Goal: Transaction & Acquisition: Purchase product/service

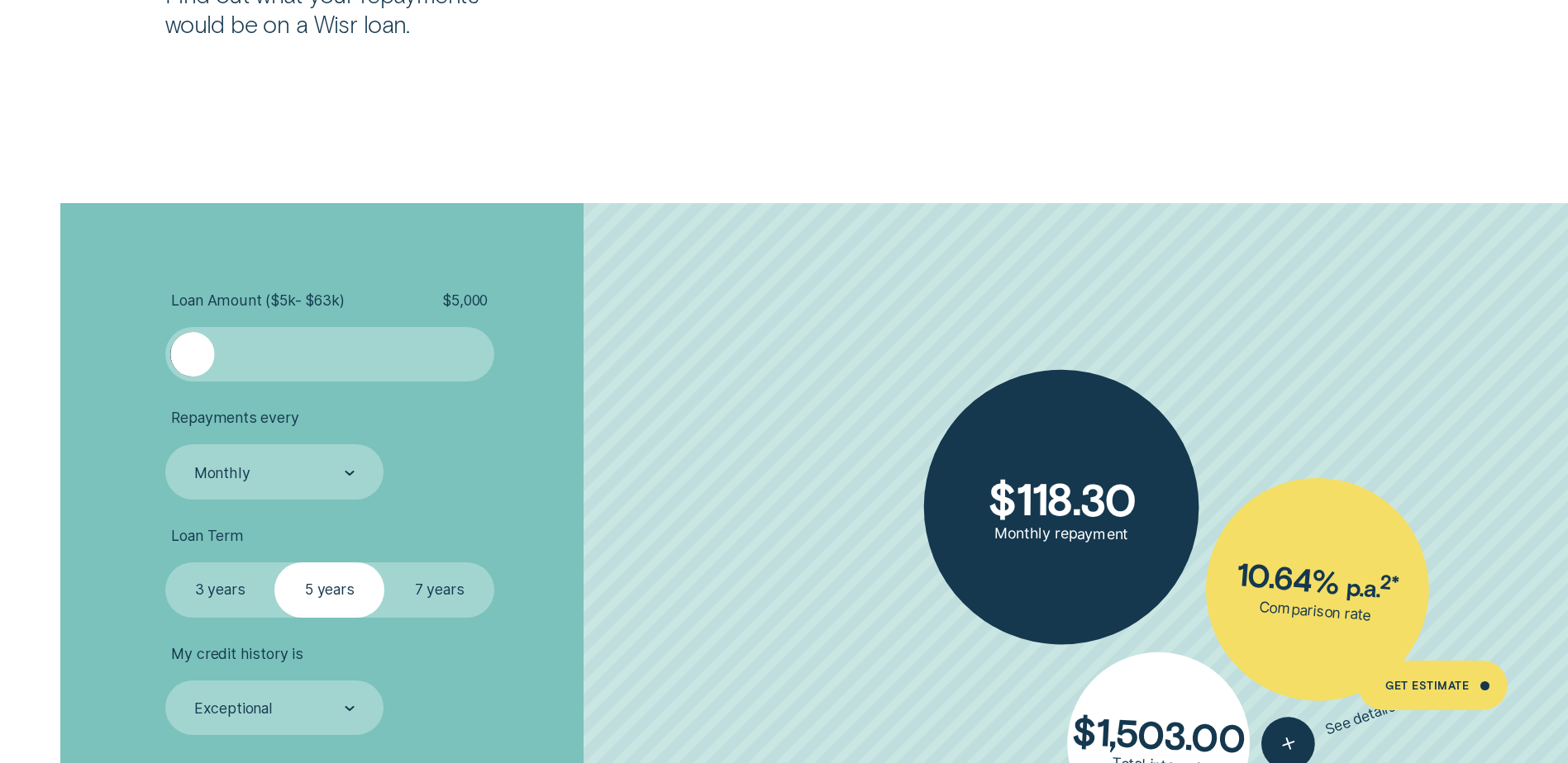
scroll to position [3634, 0]
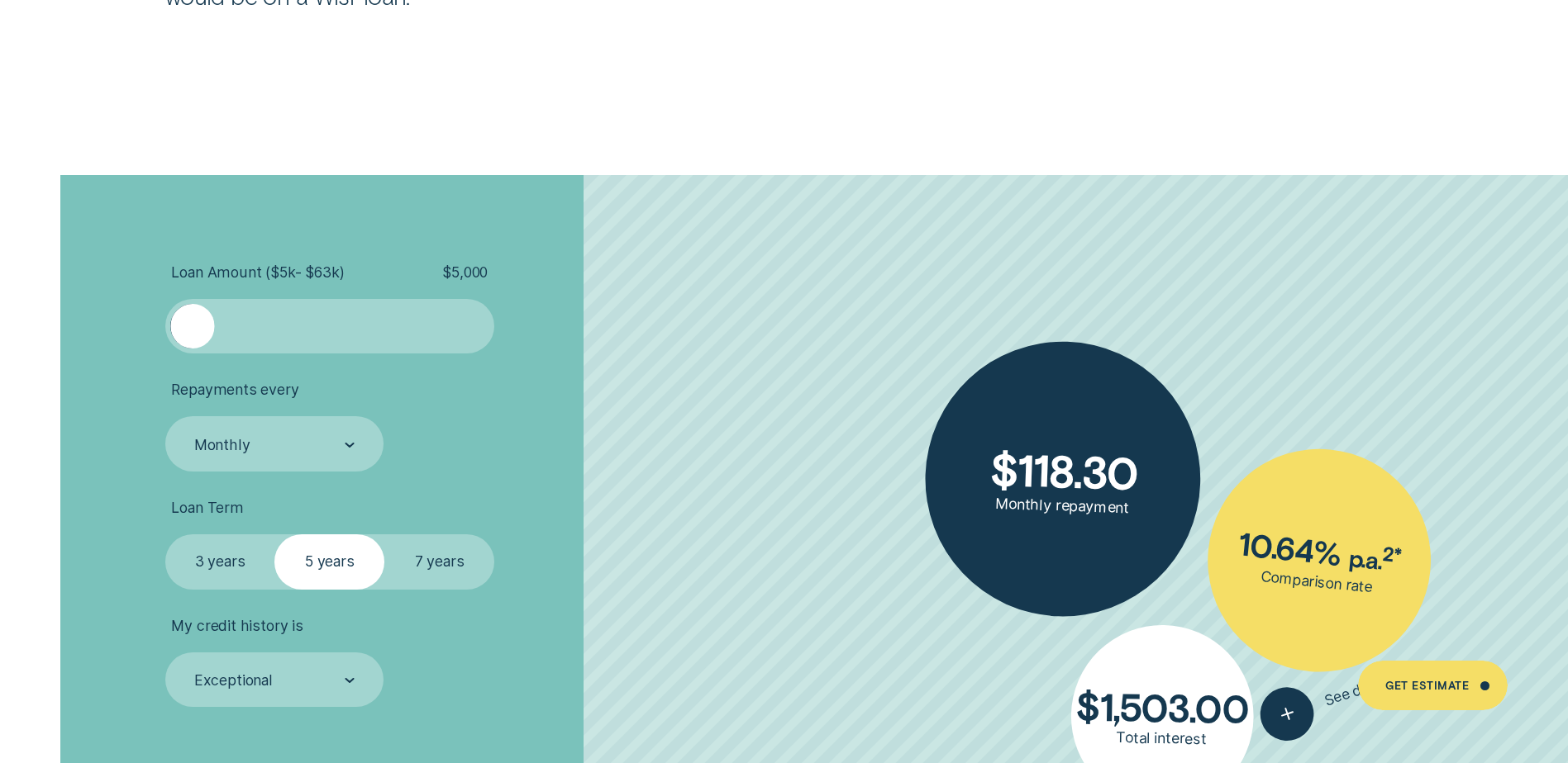
drag, startPoint x: 193, startPoint y: 326, endPoint x: 152, endPoint y: 329, distance: 41.1
click at [152, 329] on div "Loan Amount ( $5k - $63k ) $ 5,000 Repayments every Monthly Loan Term Select Lo…" at bounding box center [784, 558] width 1465 height 765
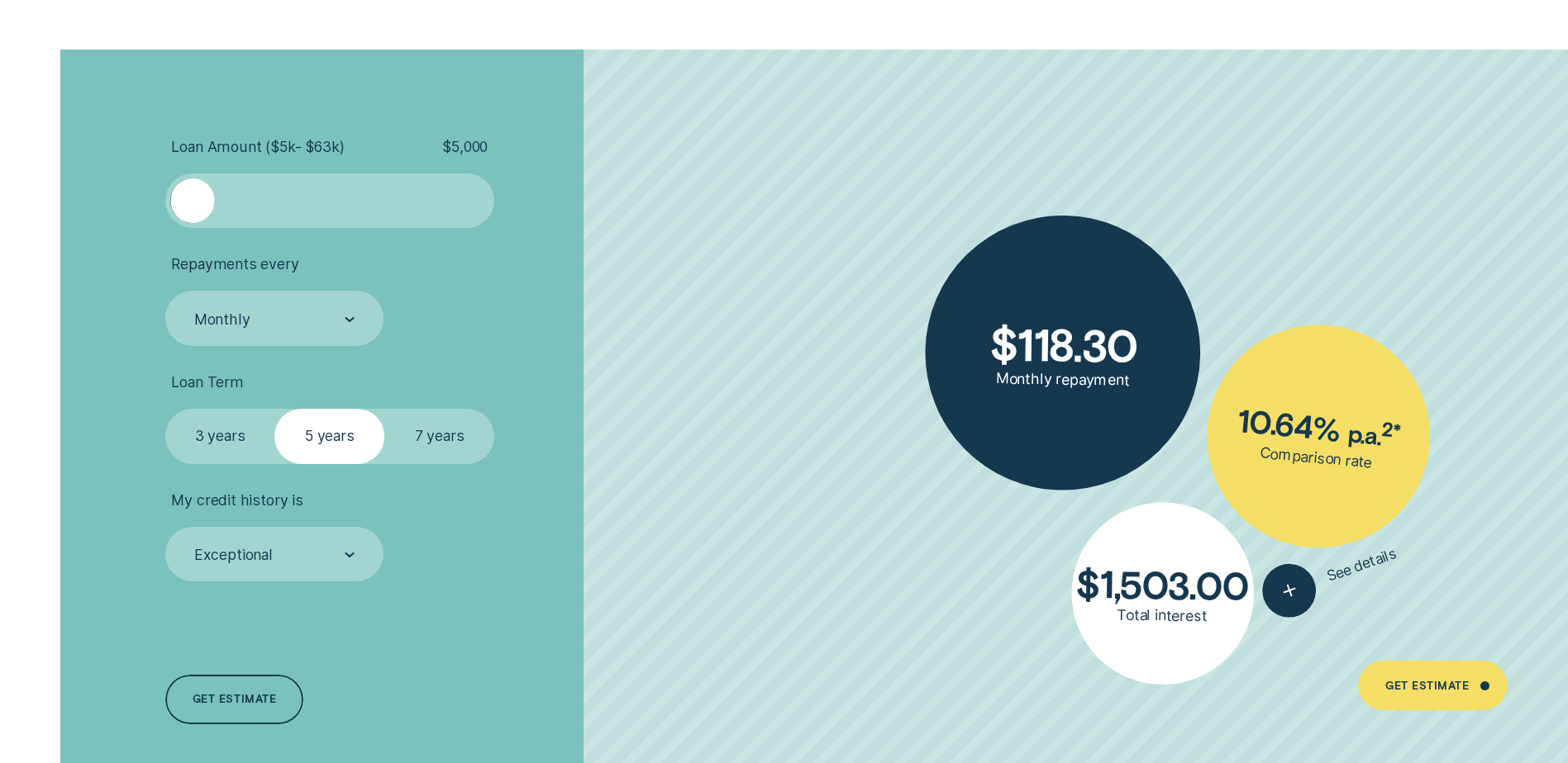
scroll to position [3799, 0]
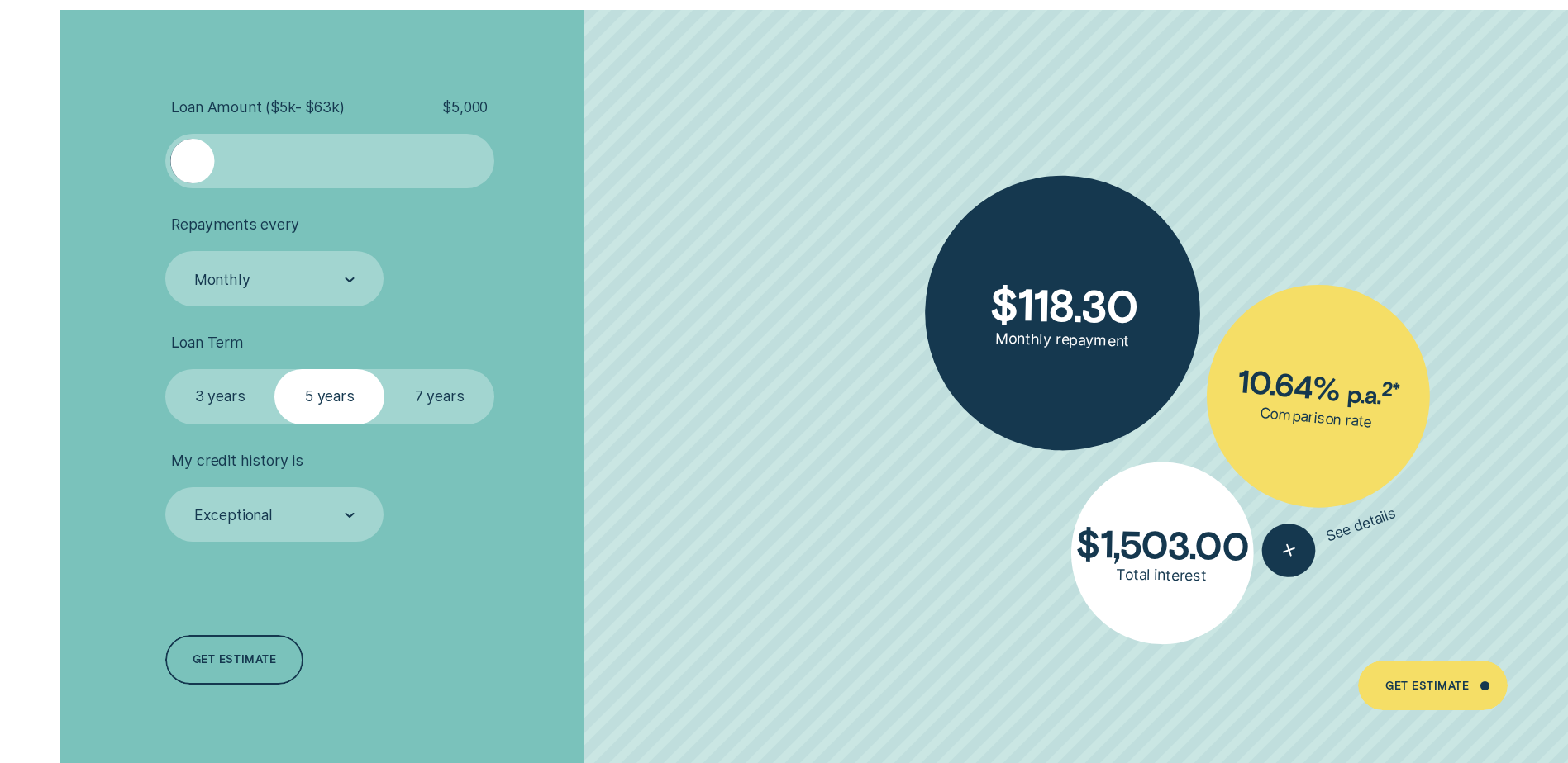
click at [228, 395] on label "3 years" at bounding box center [220, 396] width 110 height 54
click at [165, 369] on input "3 years" at bounding box center [165, 369] width 0 height 0
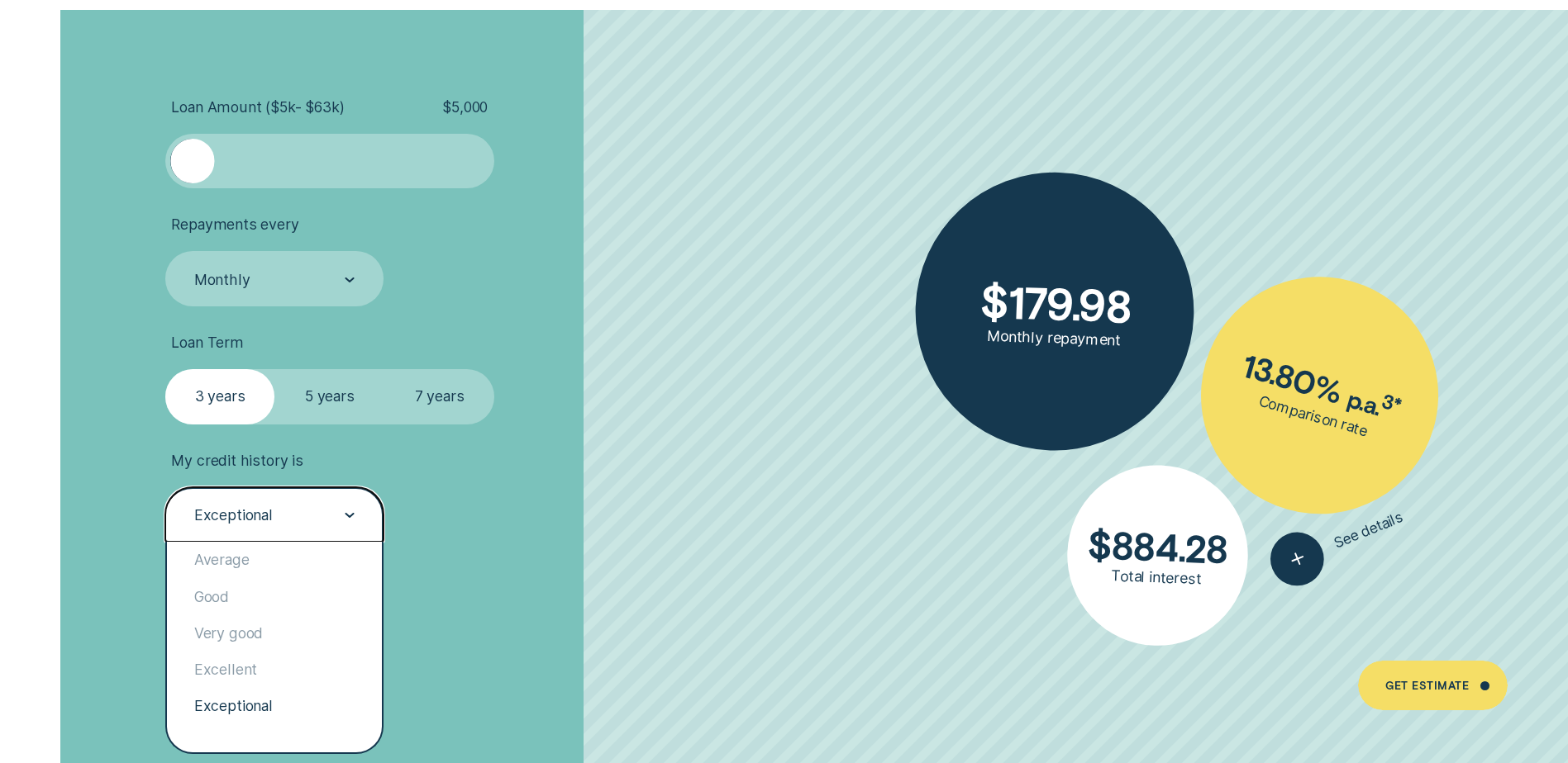
click at [355, 512] on div "Exceptional" at bounding box center [274, 514] width 218 height 54
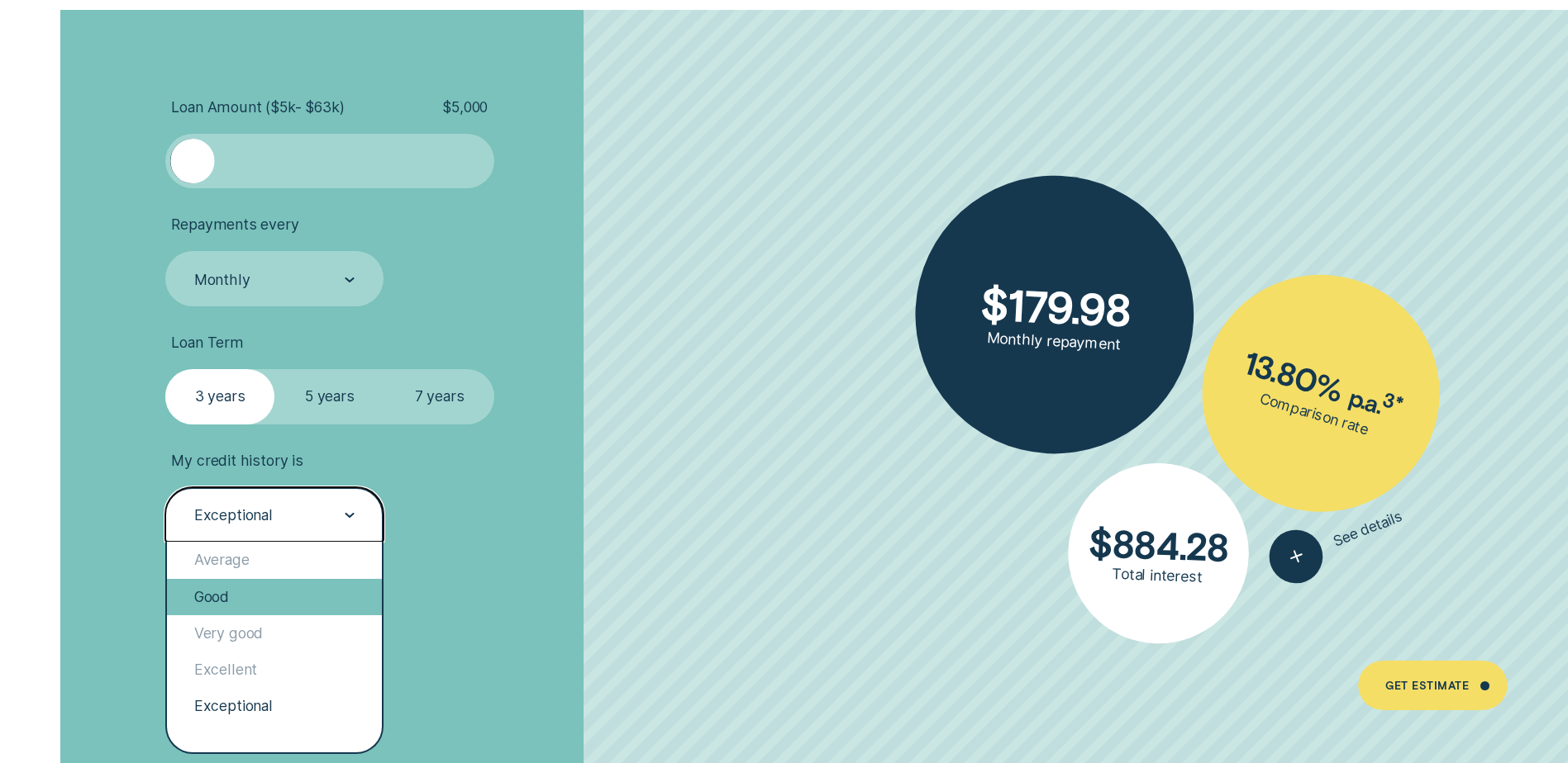
click at [232, 600] on div "Good" at bounding box center [274, 597] width 215 height 36
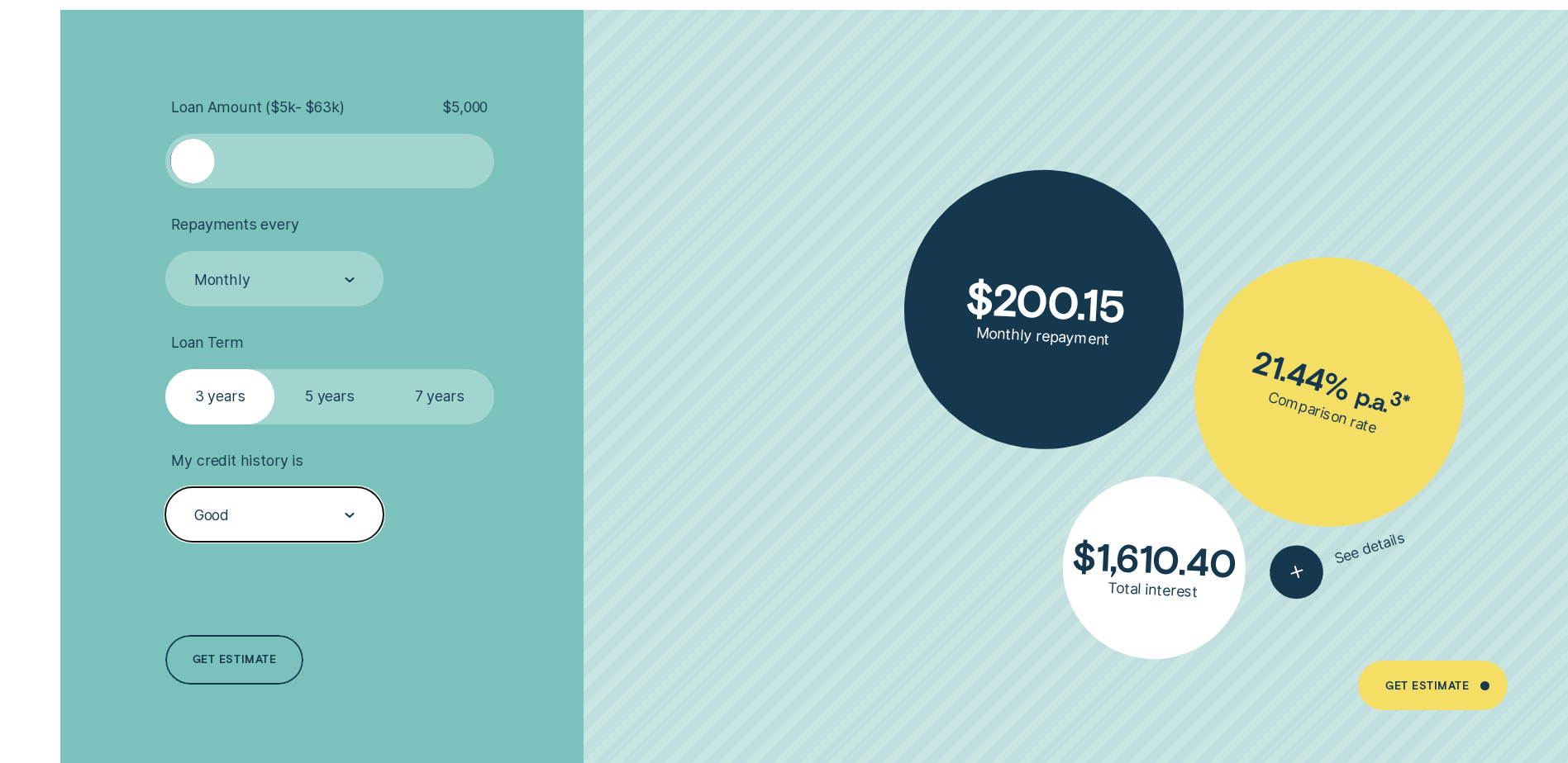
click at [343, 394] on label "5 years" at bounding box center [329, 396] width 110 height 54
click at [274, 369] on input "5 years" at bounding box center [274, 369] width 0 height 0
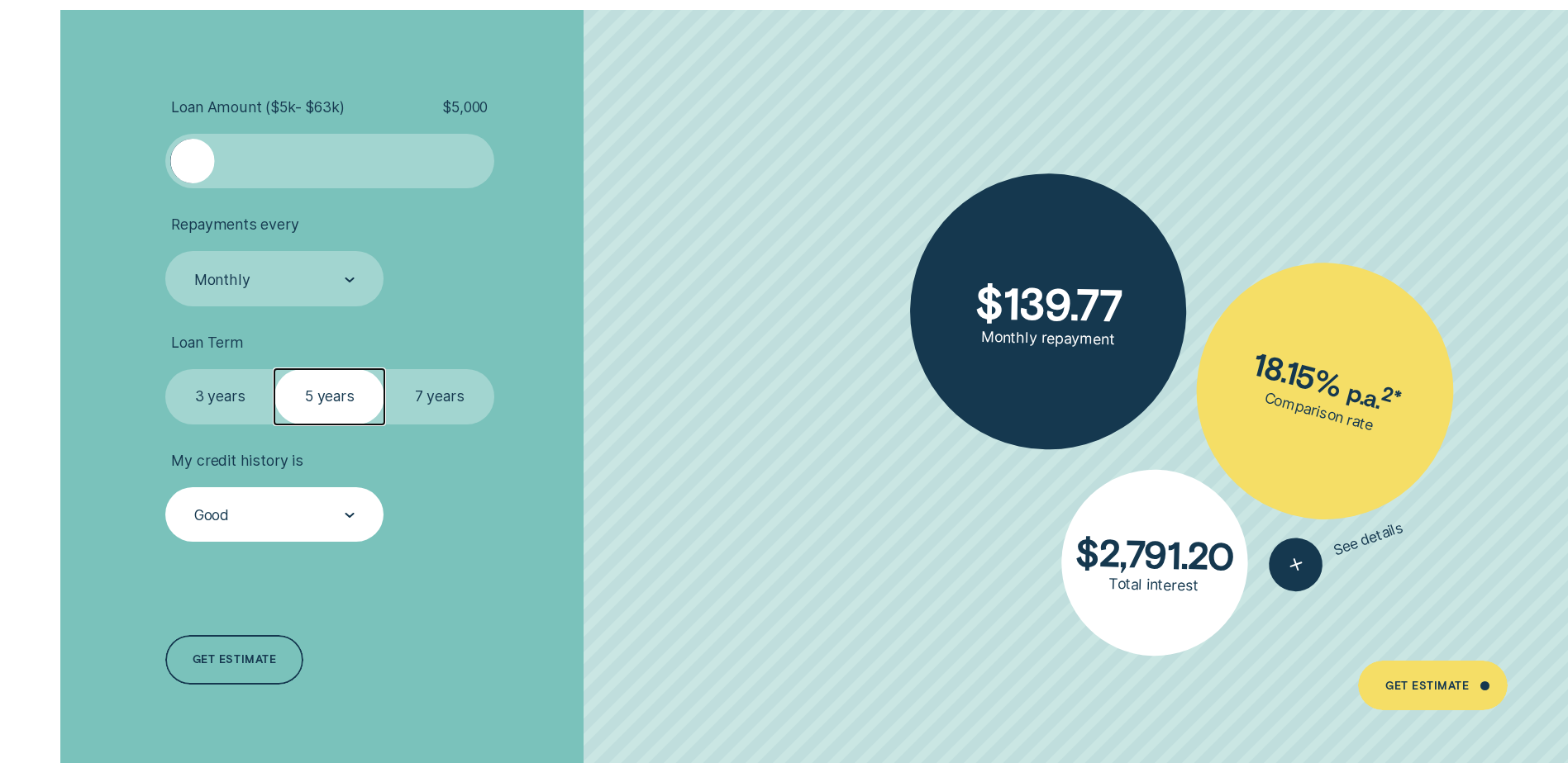
click at [346, 508] on div at bounding box center [349, 515] width 10 height 53
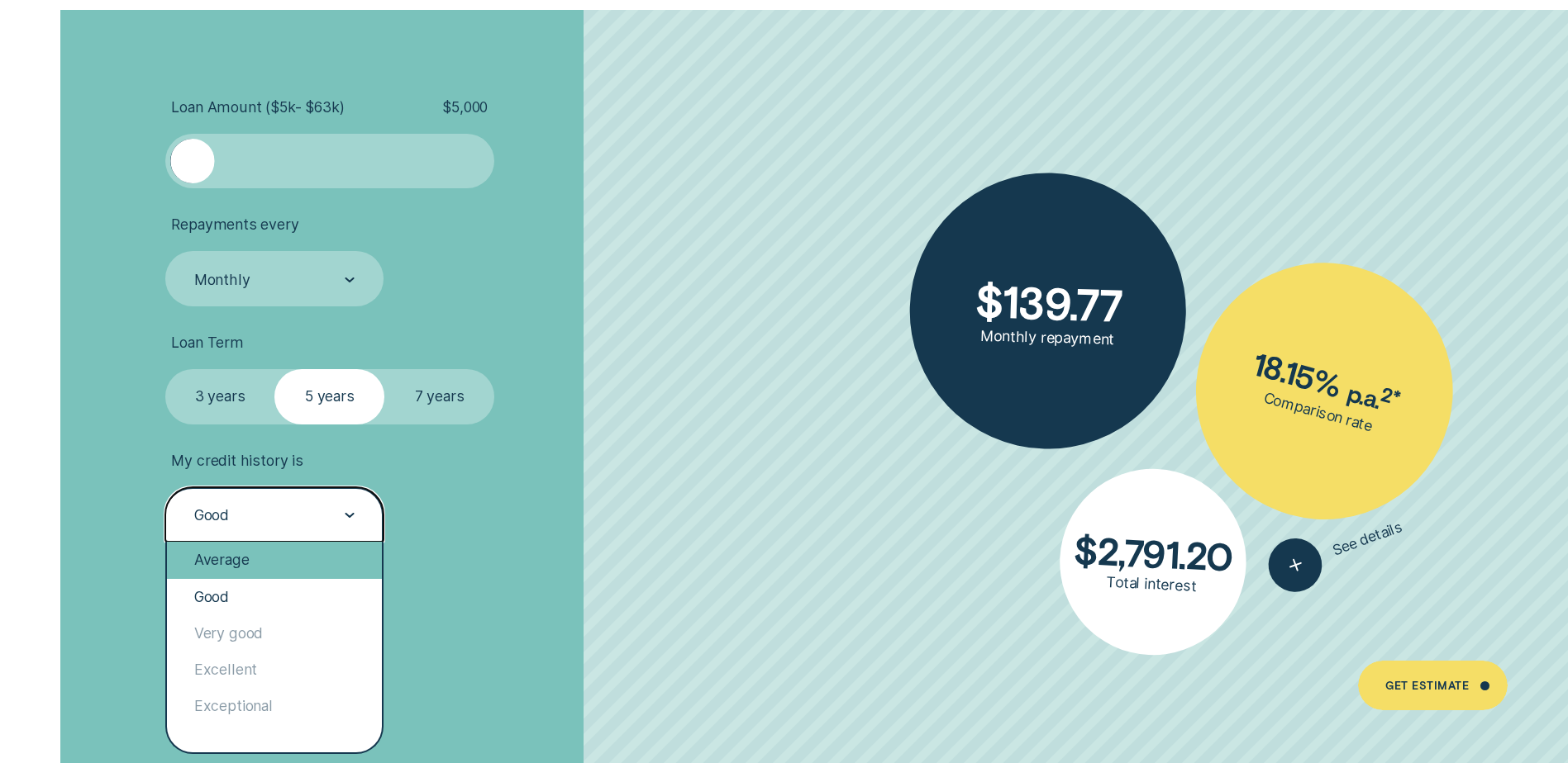
click at [314, 560] on div "Average" at bounding box center [274, 560] width 215 height 36
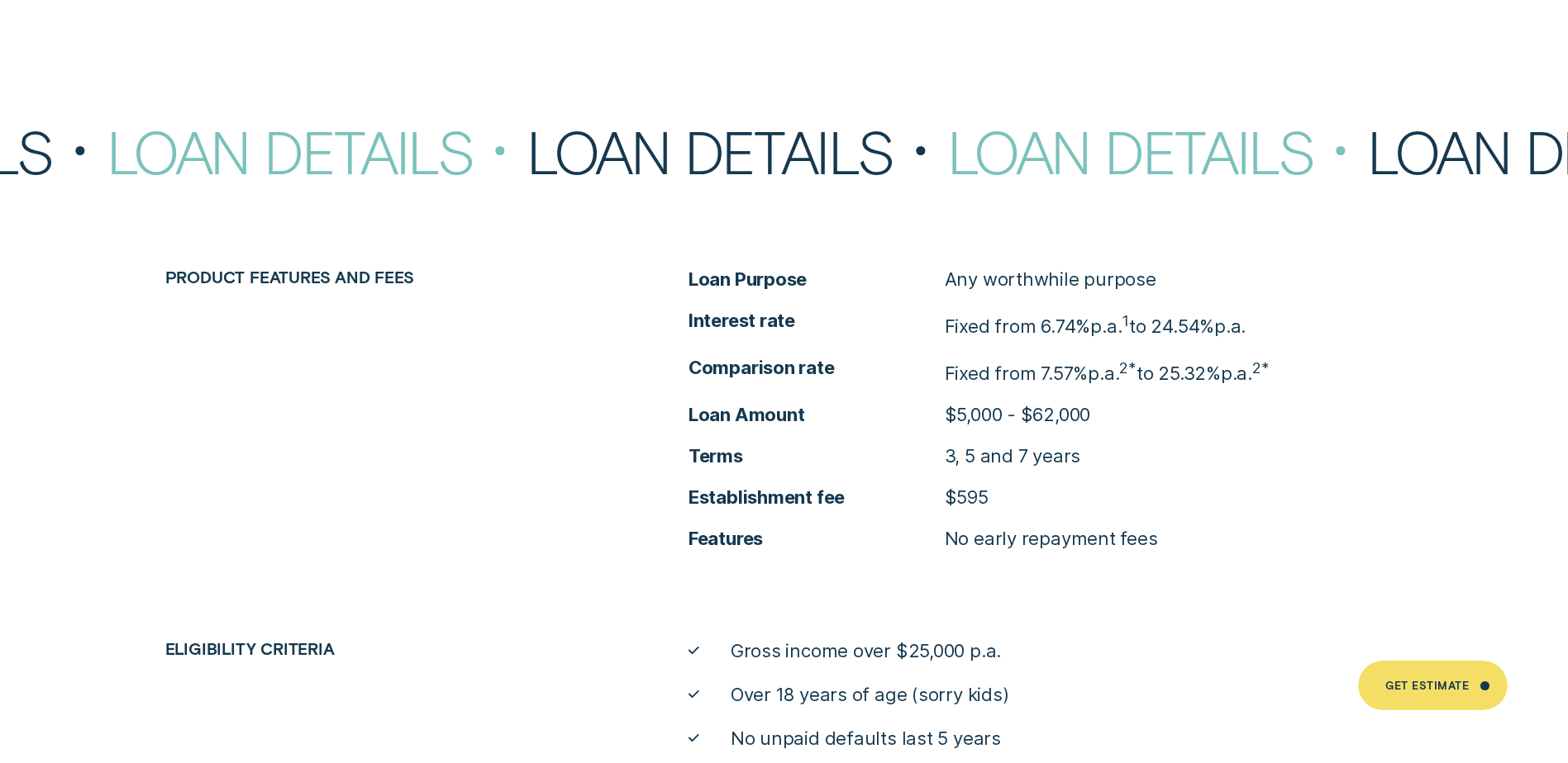
scroll to position [7186, 0]
